Goal: Information Seeking & Learning: Learn about a topic

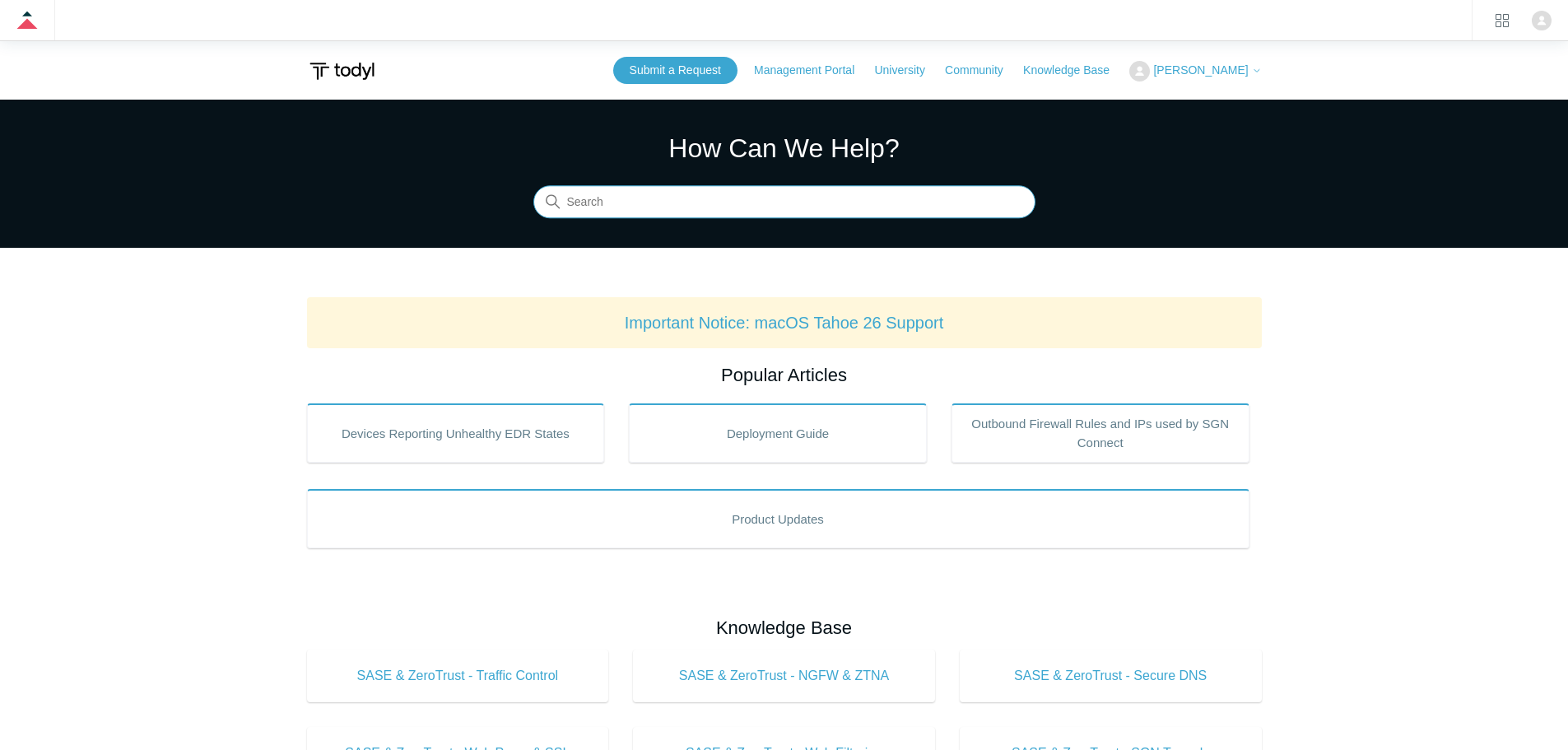
click at [853, 210] on input "Search" at bounding box center [784, 202] width 503 height 33
type input "ISP"
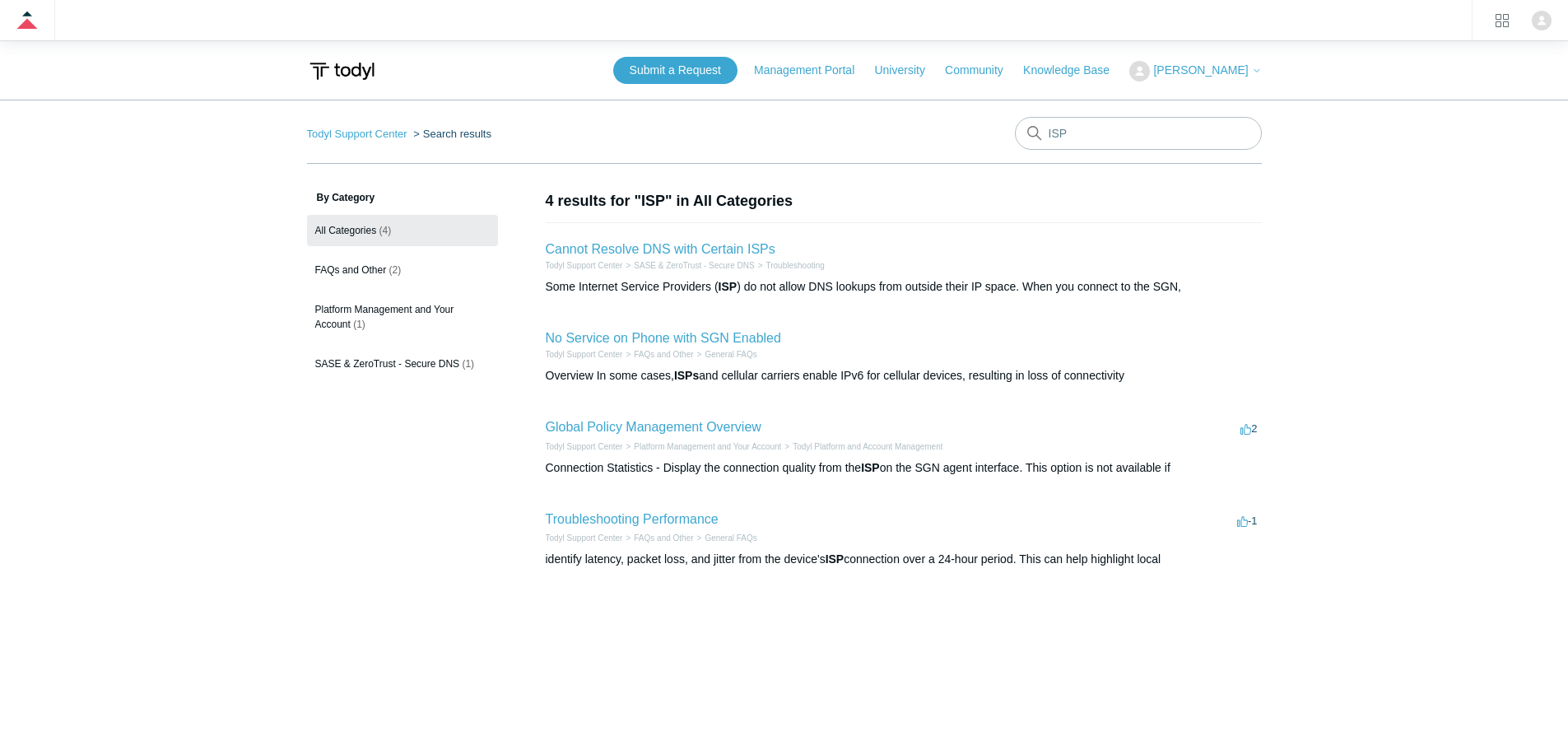
click at [1439, 293] on main "Todyl Support Center Search results ISP By Category All Categories (4) FAQs and…" at bounding box center [784, 436] width 1568 height 675
click at [636, 516] on link "Troubleshooting Performance" at bounding box center [632, 519] width 172 height 14
click at [1168, 130] on input "ISP" at bounding box center [1138, 133] width 247 height 33
type input "I"
type input "speed"
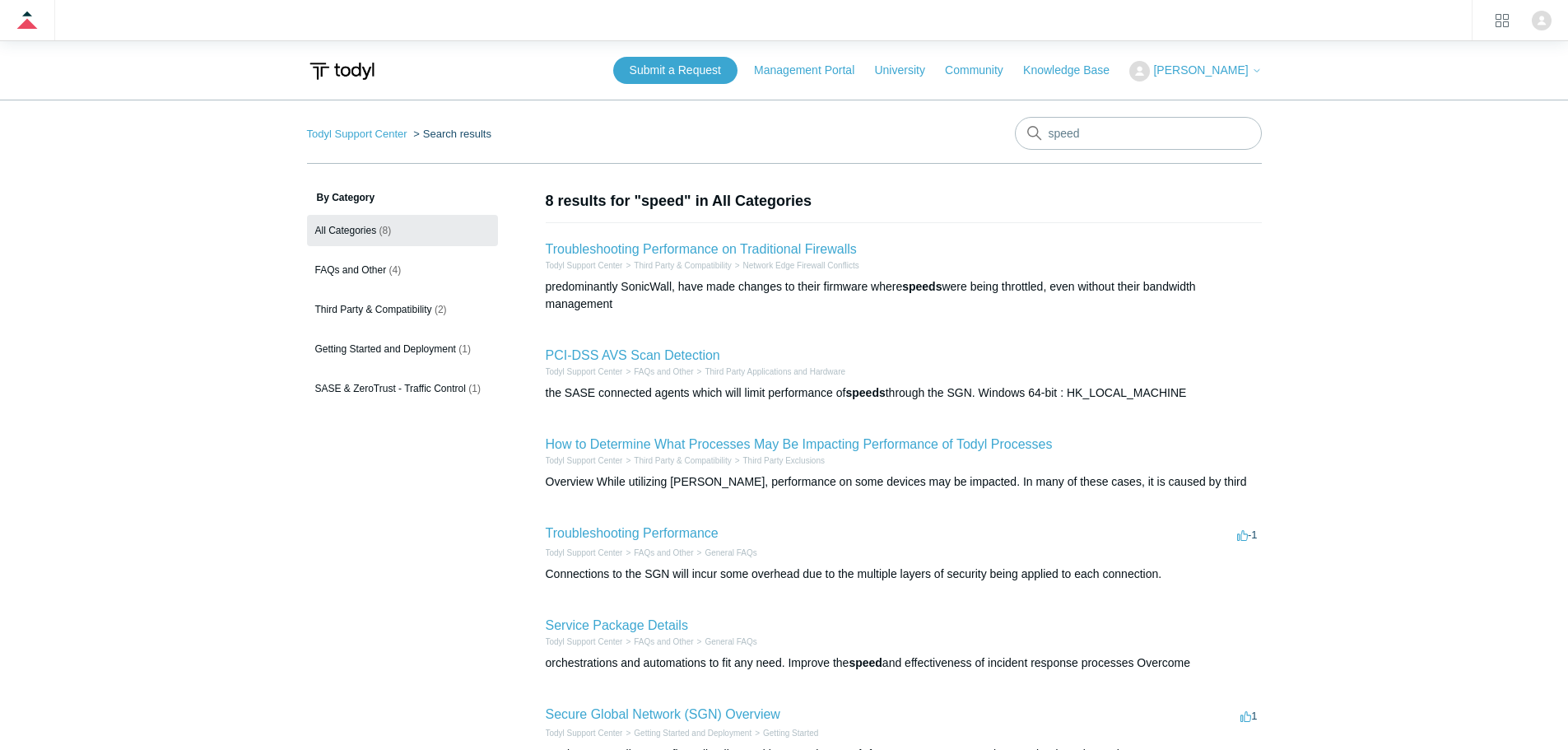
click at [1464, 286] on main "Todyl Support Center Search results speed By Category All Categories (8) FAQs a…" at bounding box center [784, 539] width 1568 height 881
click at [1397, 474] on main "Todyl Support Center Search results speed By Category All Categories (8) FAQs a…" at bounding box center [784, 539] width 1568 height 881
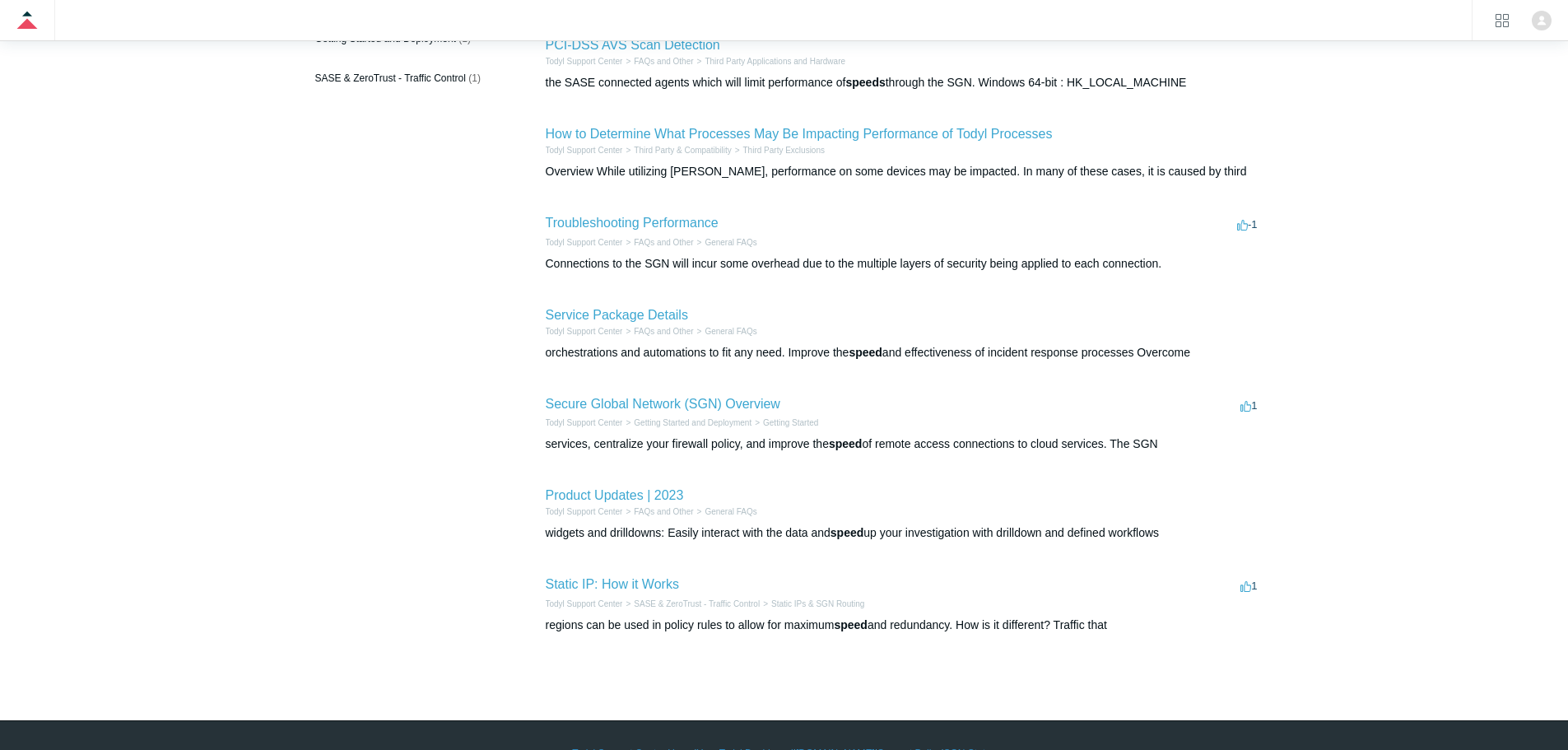
scroll to position [329, 0]
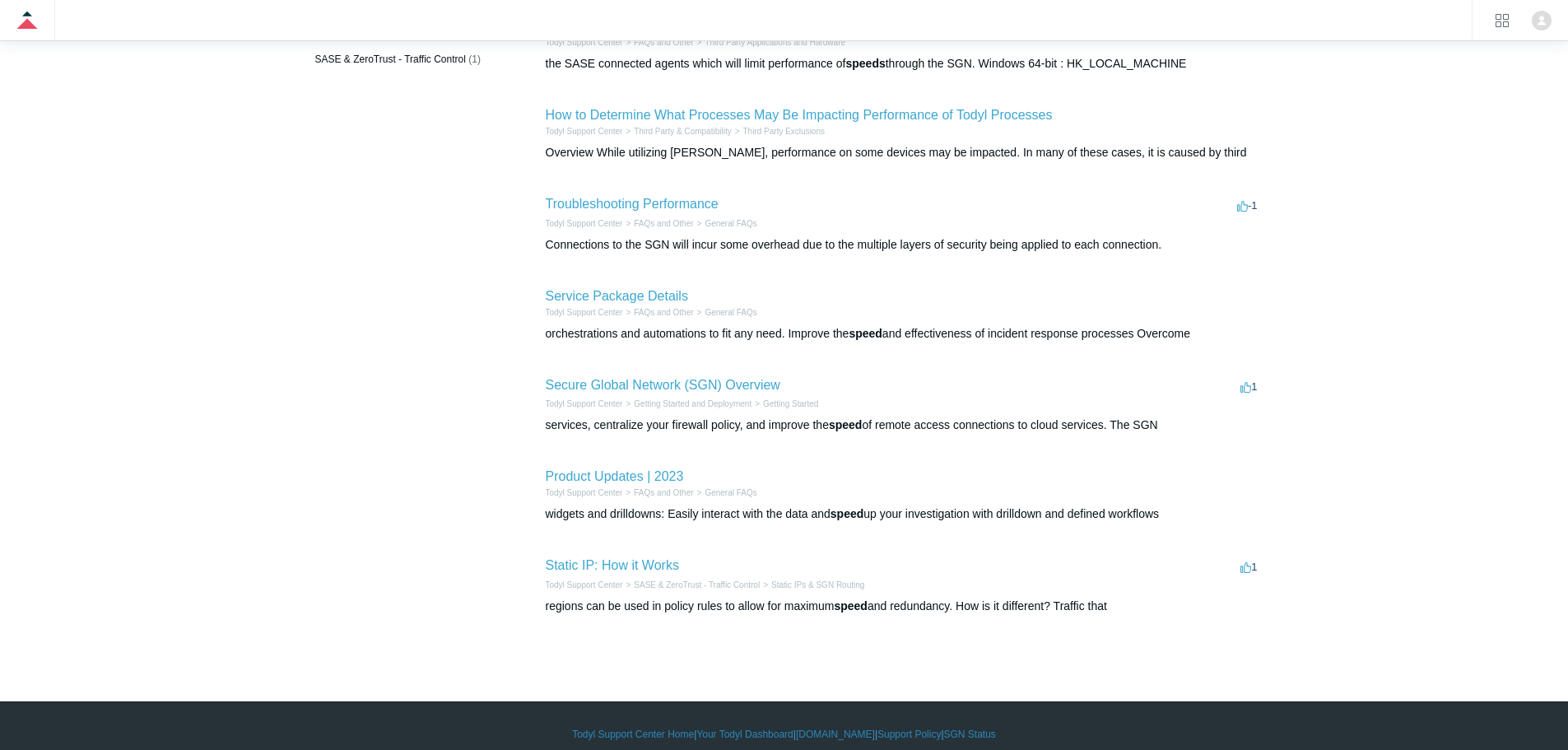
drag, startPoint x: 1397, startPoint y: 474, endPoint x: 1064, endPoint y: 436, distance: 335.2
click at [1396, 474] on main "Todyl Support Center Search results speed By Category All Categories (8) FAQs a…" at bounding box center [784, 210] width 1568 height 881
click at [744, 383] on link "Secure Global Network (SGN) Overview" at bounding box center [663, 384] width 235 height 14
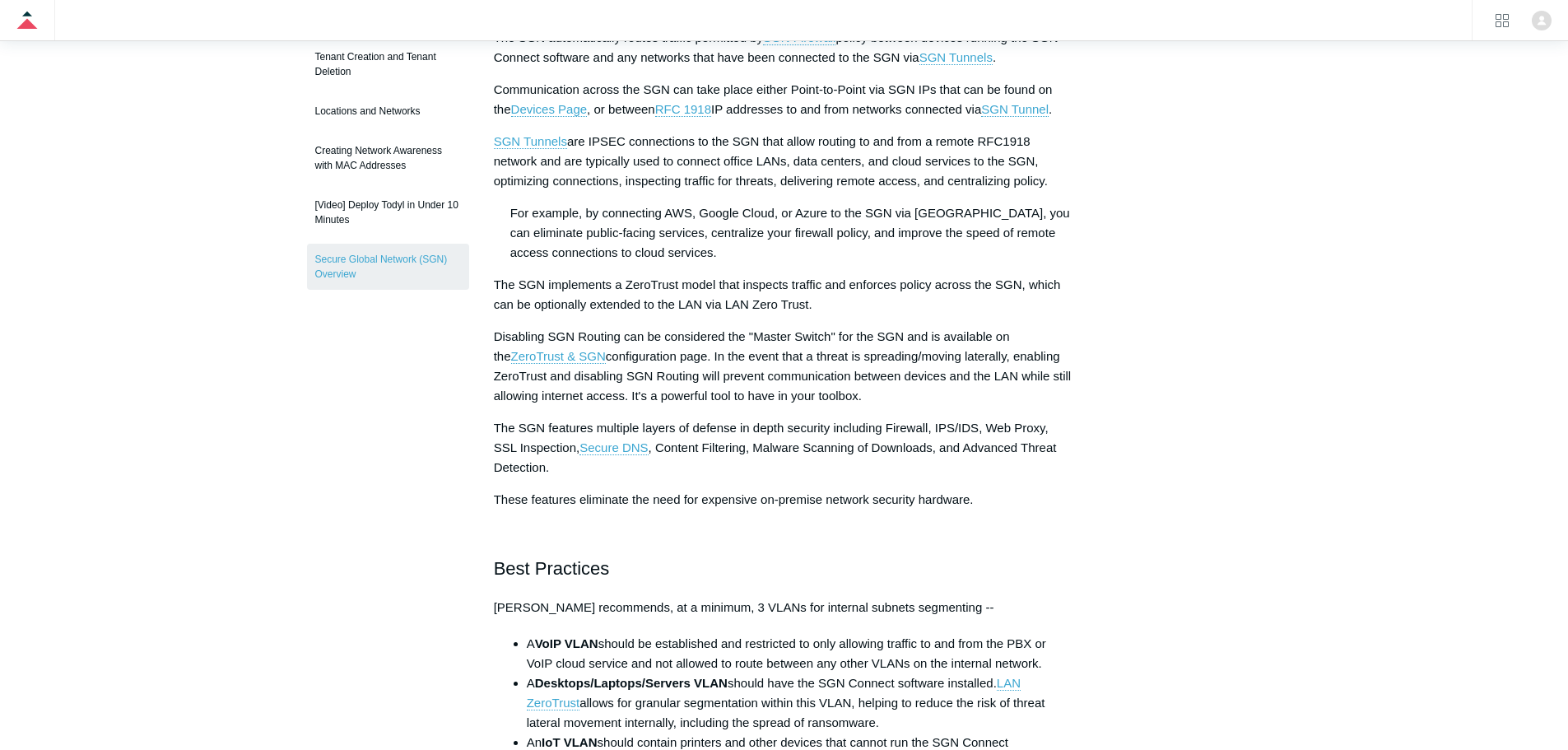
scroll to position [247, 0]
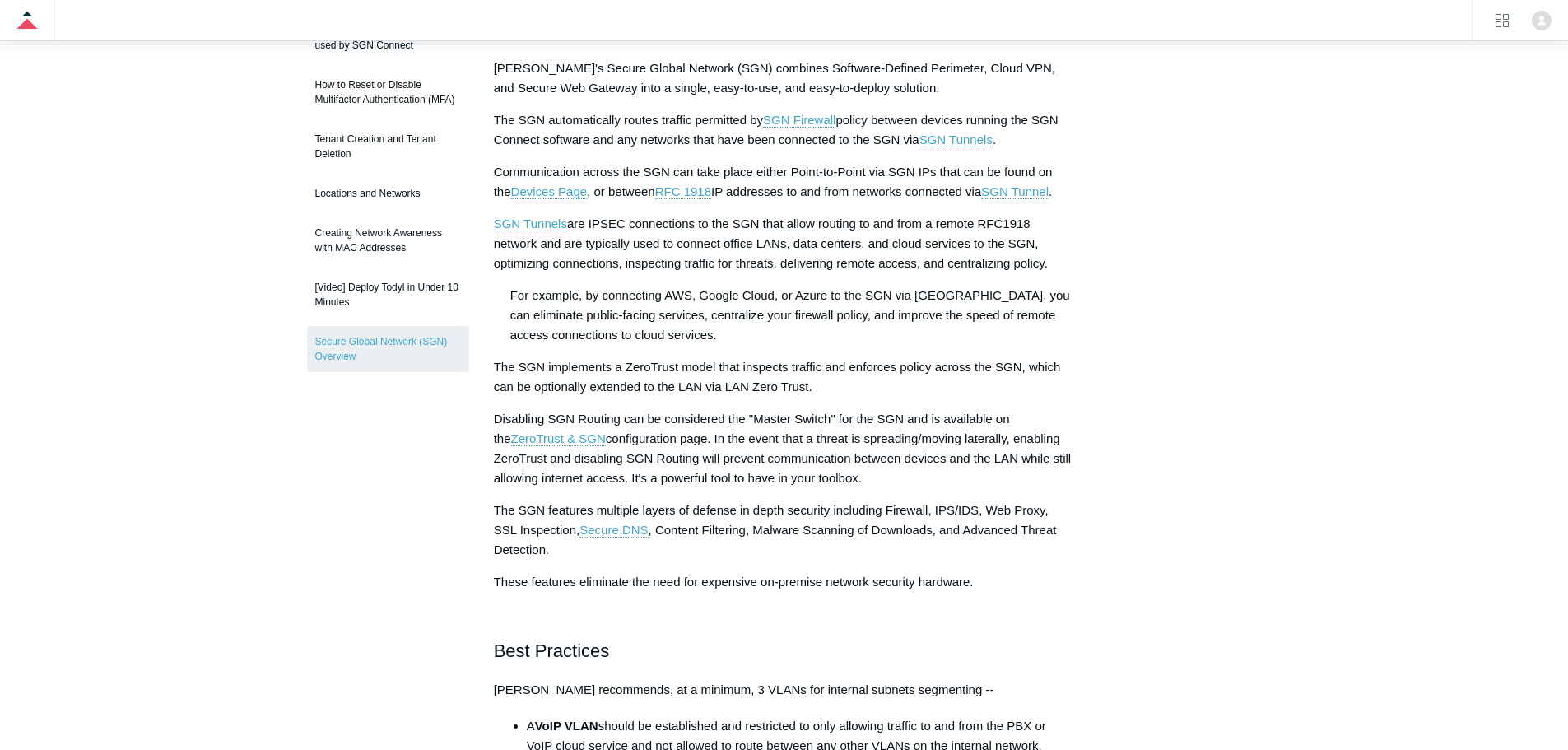
click at [1281, 315] on main "Todyl Support Center Getting Started and Deployment Getting Started Articles in…" at bounding box center [784, 681] width 1568 height 1657
click at [1176, 370] on div "Articles in this section Deployment Guide Outbound Firewall Rules and IPs used …" at bounding box center [784, 726] width 954 height 1565
click at [1259, 261] on div "Articles in this section Deployment Guide Outbound Firewall Rules and IPs used …" at bounding box center [784, 726] width 954 height 1565
click at [1193, 270] on div "Articles in this section Deployment Guide Outbound Firewall Rules and IPs used …" at bounding box center [784, 726] width 954 height 1565
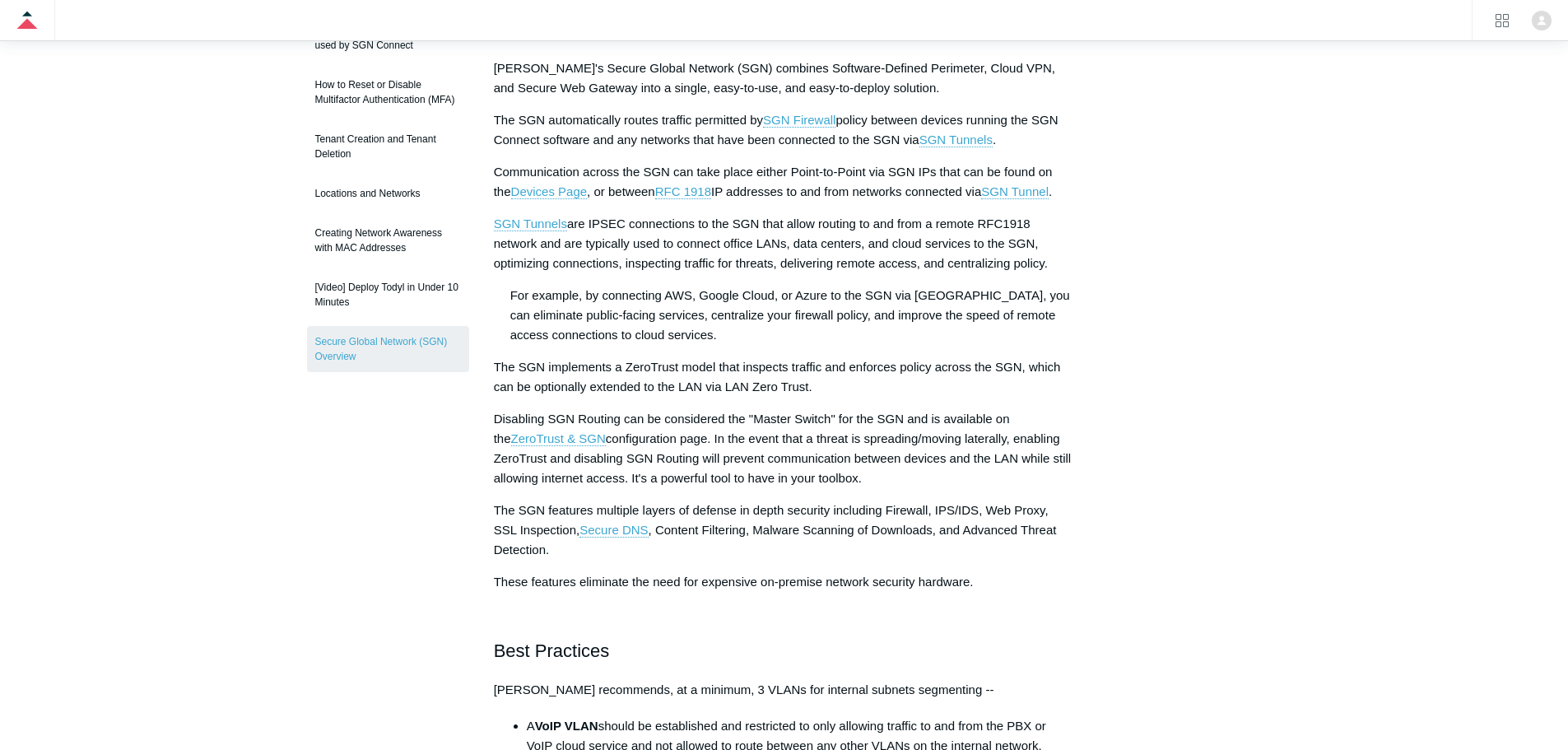
click at [1182, 283] on div "Articles in this section Deployment Guide Outbound Firewall Rules and IPs used …" at bounding box center [784, 726] width 954 height 1565
click at [1144, 314] on div "Articles in this section Deployment Guide Outbound Firewall Rules and IPs used …" at bounding box center [784, 726] width 954 height 1565
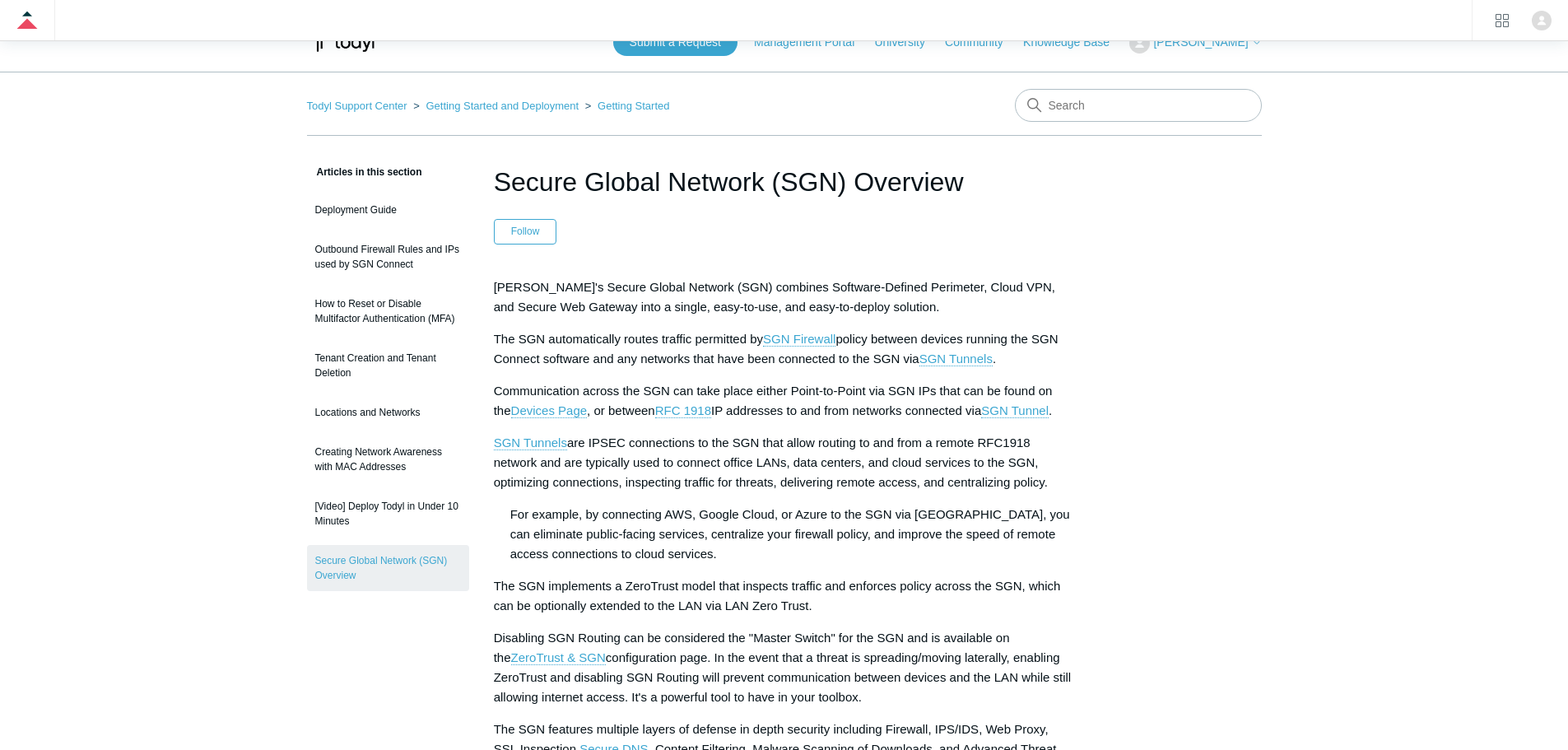
scroll to position [0, 0]
